Goal: Check status: Check status

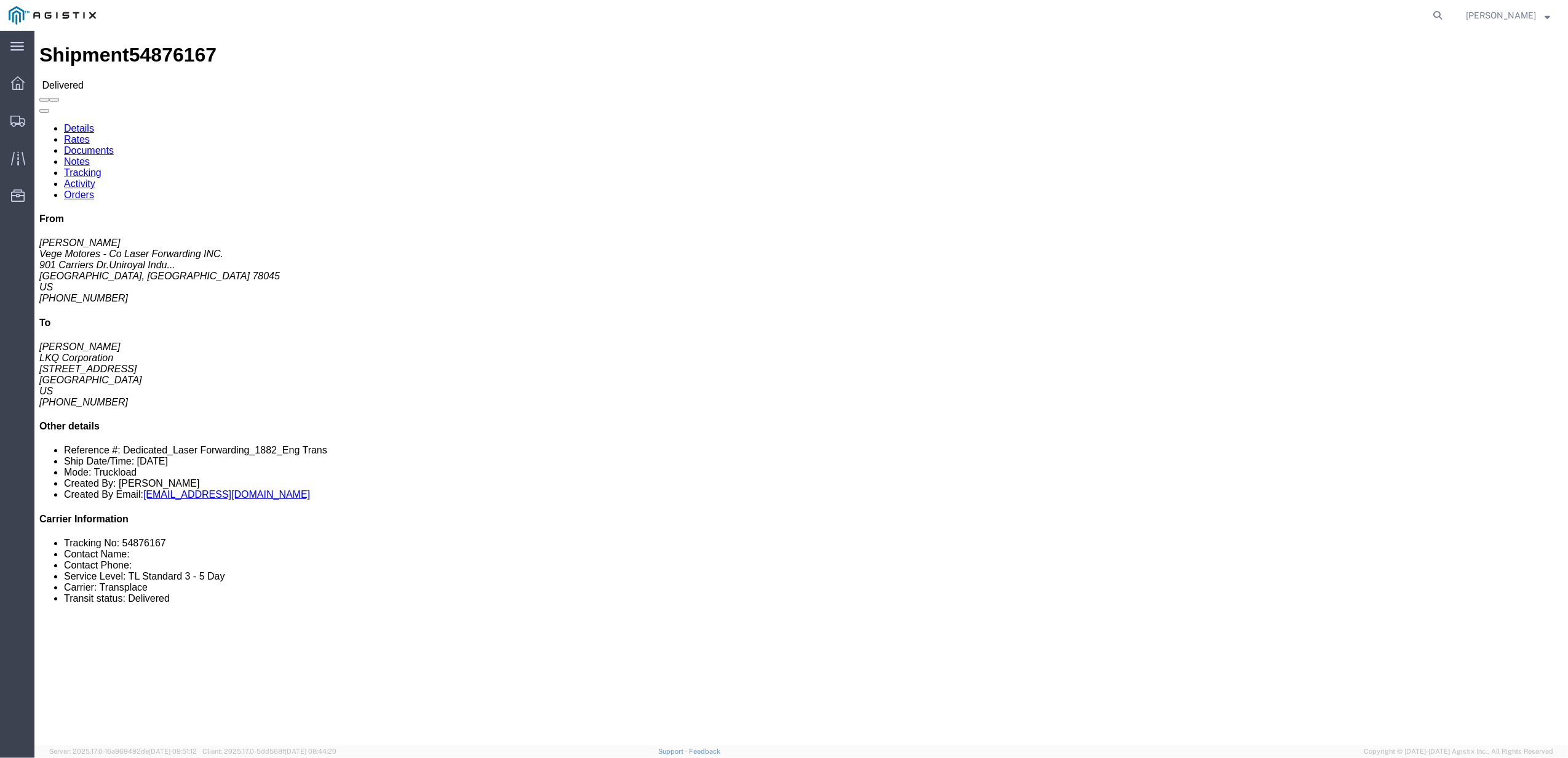
click at [1448, 16] on form at bounding box center [1438, 15] width 20 height 31
click at [1446, 16] on icon at bounding box center [1437, 15] width 17 height 17
click at [1159, 12] on input "search" at bounding box center [1242, 15] width 374 height 29
paste input "56431549"
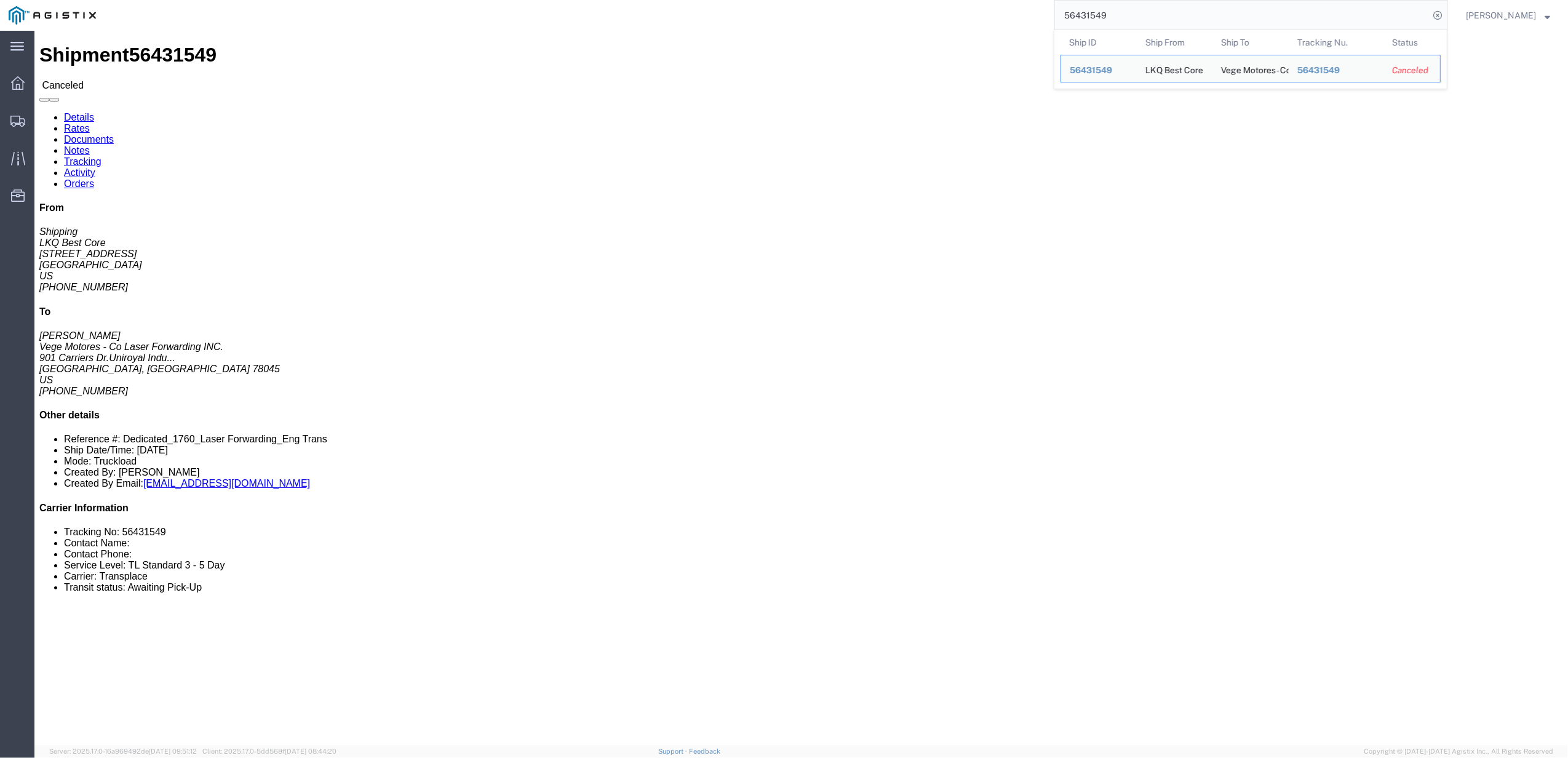
drag, startPoint x: 1127, startPoint y: 20, endPoint x: 797, endPoint y: 2, distance: 330.5
click at [801, 4] on div "56431549 Ship ID Ship From Ship To Tracking Nu. Status Ship ID 56431549 Ship Fr…" at bounding box center [777, 15] width 1343 height 31
paste input "73"
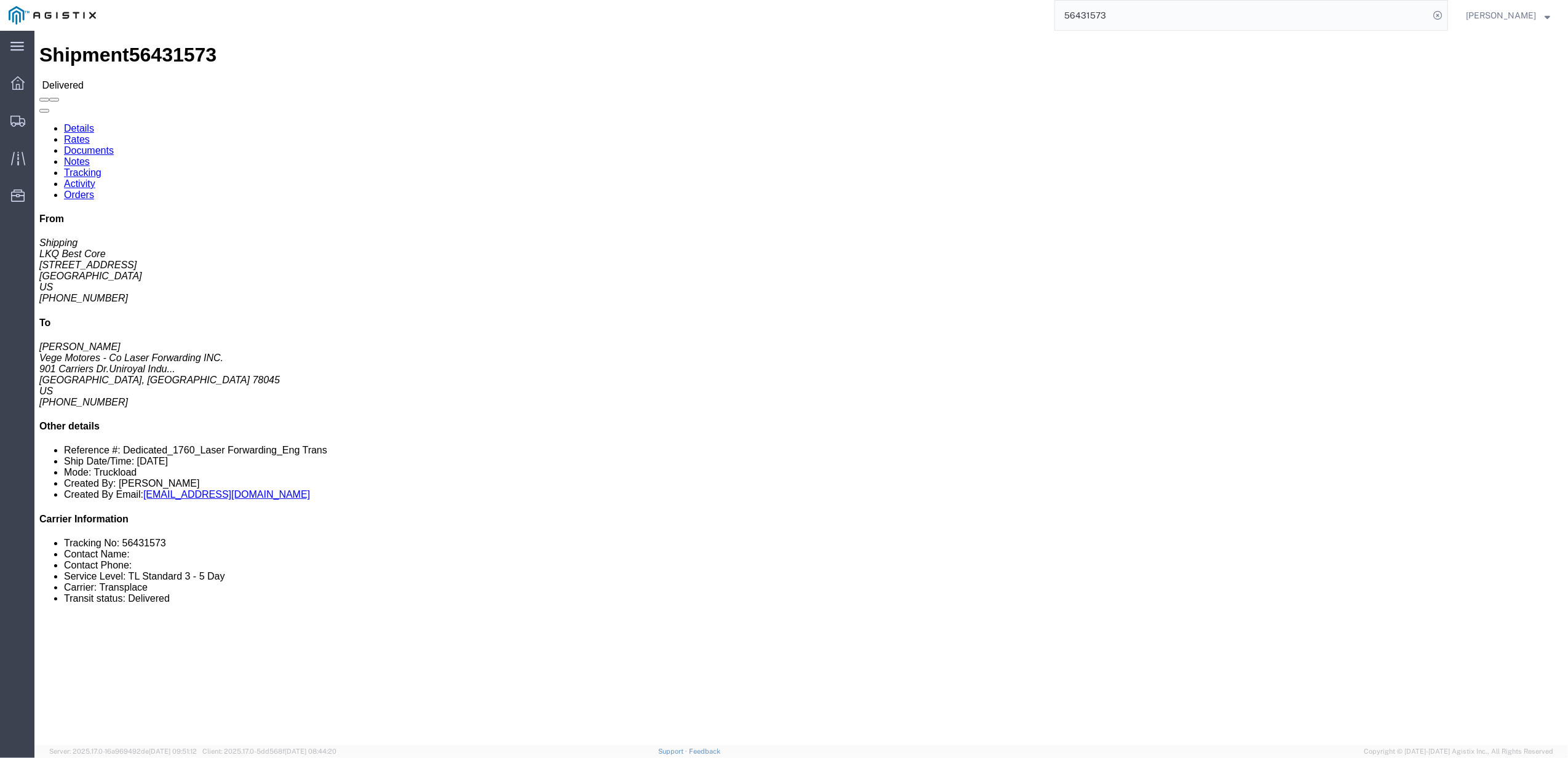
click link "Rates"
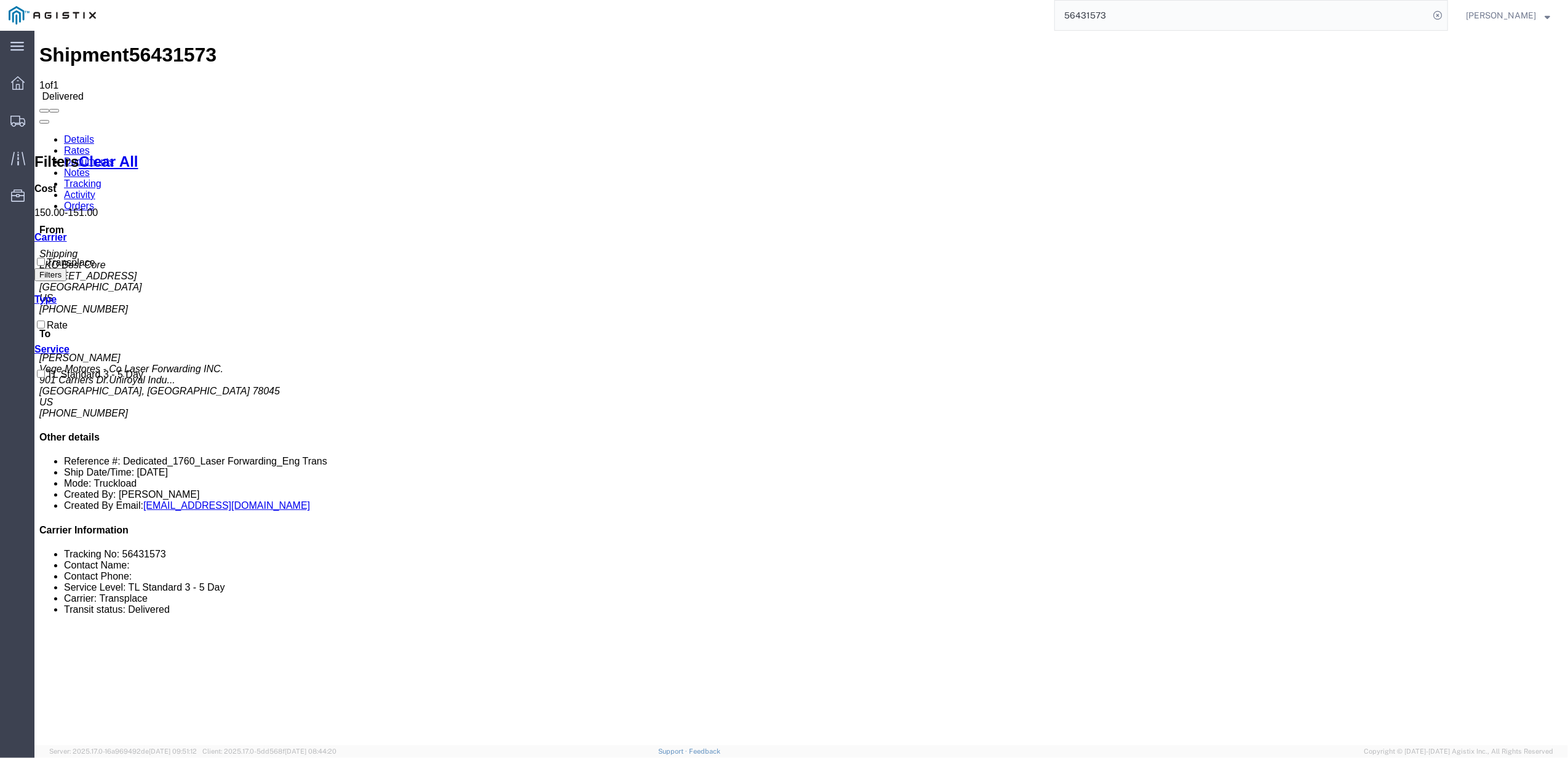
click at [77, 134] on link "Details" at bounding box center [79, 139] width 30 height 11
click at [1138, 14] on input "56431573" at bounding box center [1242, 15] width 374 height 29
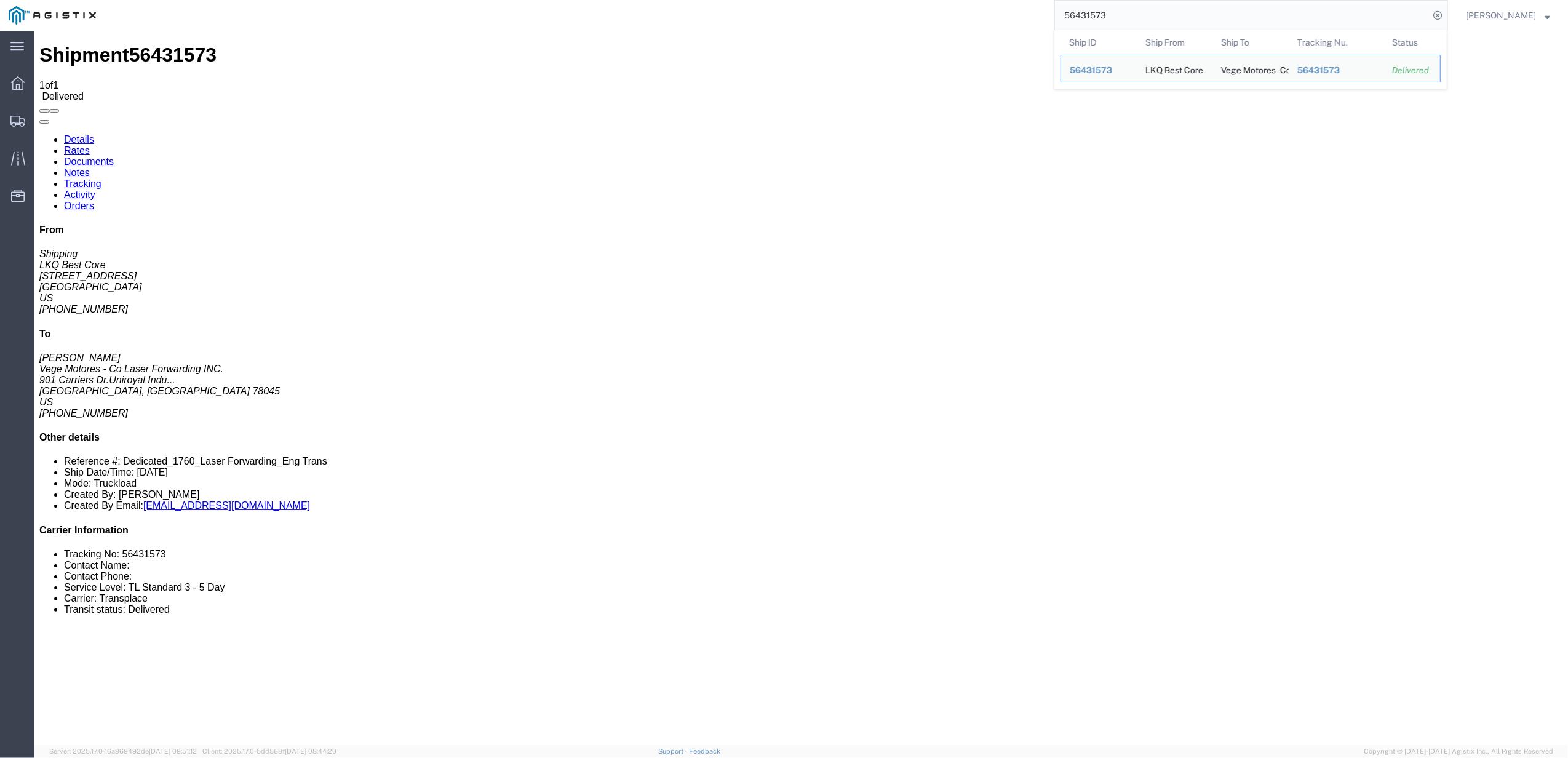
click at [1138, 14] on input "56431573" at bounding box center [1242, 15] width 374 height 29
type input "56431568"
